Goal: Find specific page/section

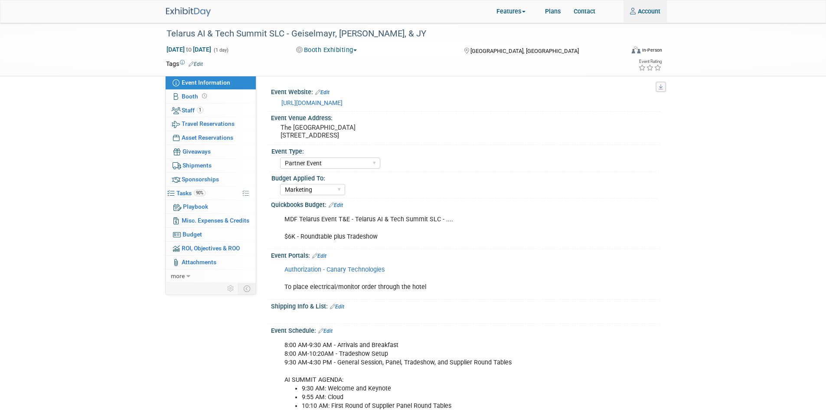
select select "Partner Event"
select select "Marketing"
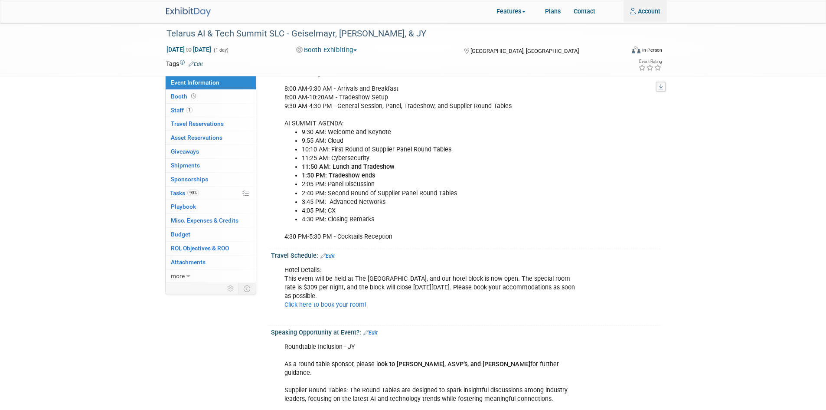
type input "angie.handal@airespring.com"
click at [208, 7] on link at bounding box center [193, 7] width 55 height 7
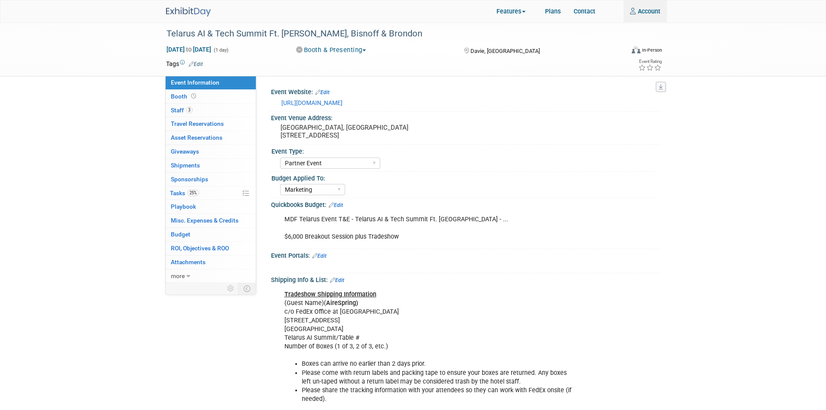
select select "Partner Event"
select select "Marketing"
